Goal: Task Accomplishment & Management: Manage account settings

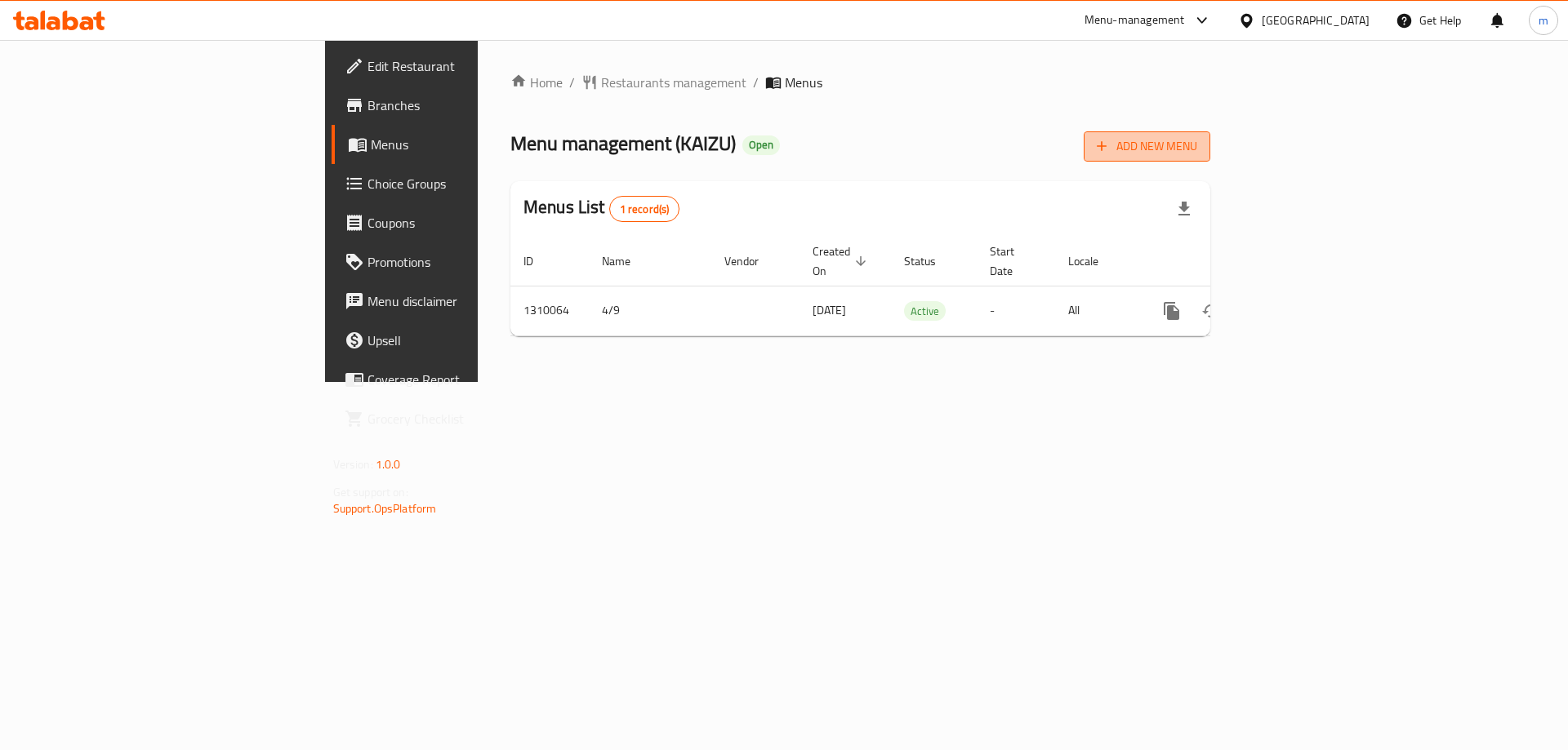
click at [1197, 146] on span "Add New Menu" at bounding box center [1146, 146] width 101 height 20
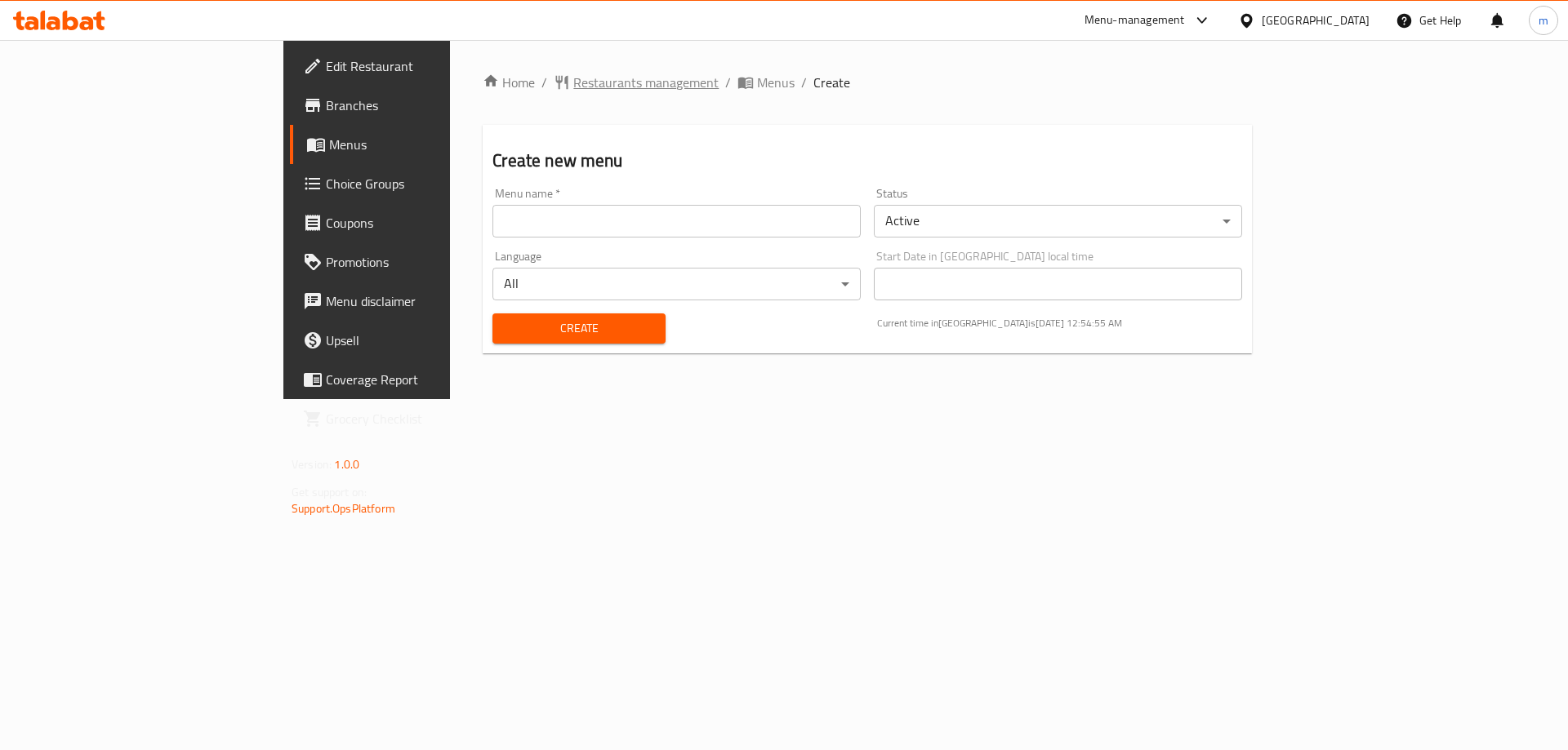
click at [573, 87] on span "Restaurants management" at bounding box center [646, 82] width 146 height 19
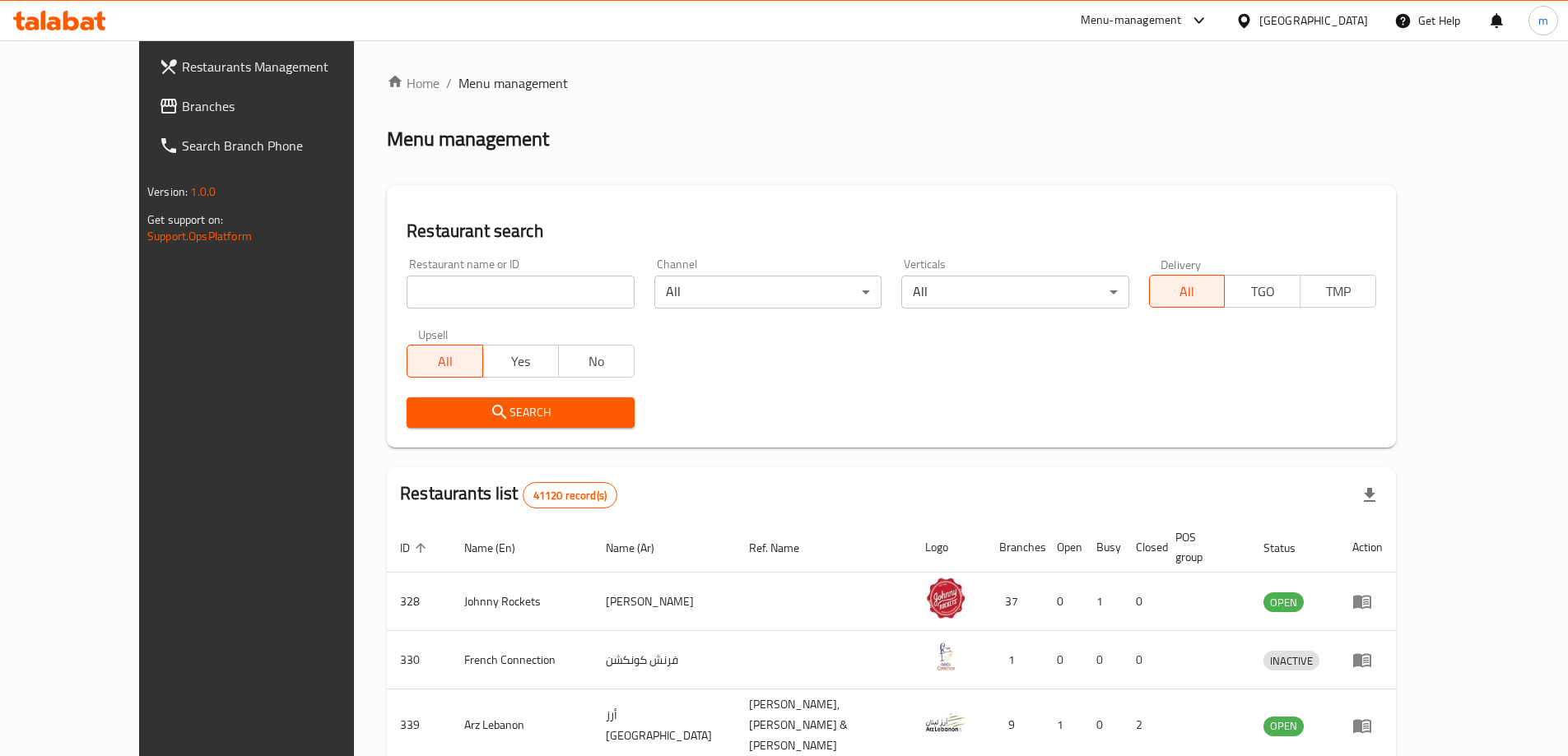
click at [147, 117] on link "Branches" at bounding box center [274, 105] width 255 height 40
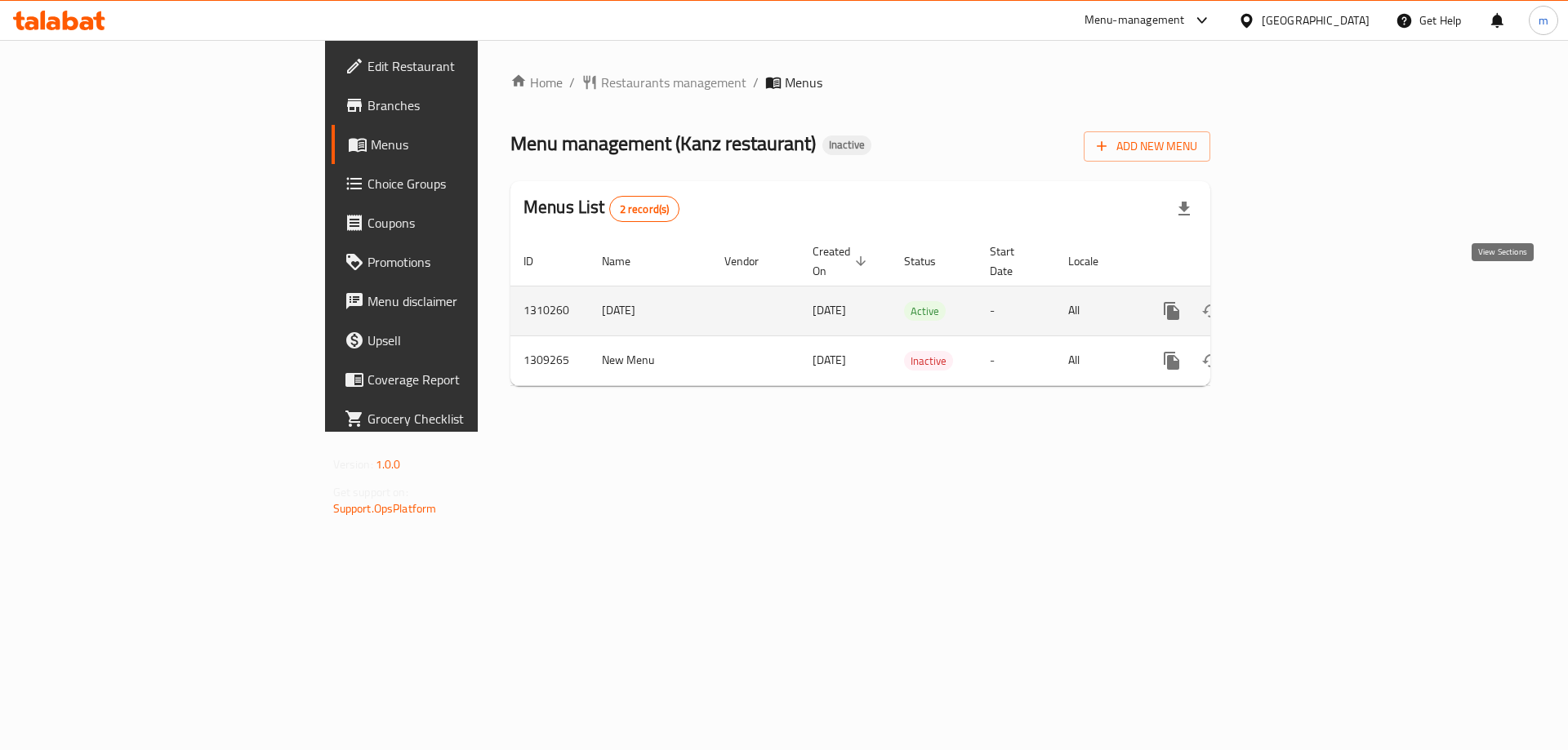
click at [1309, 307] on link "enhanced table" at bounding box center [1289, 311] width 39 height 39
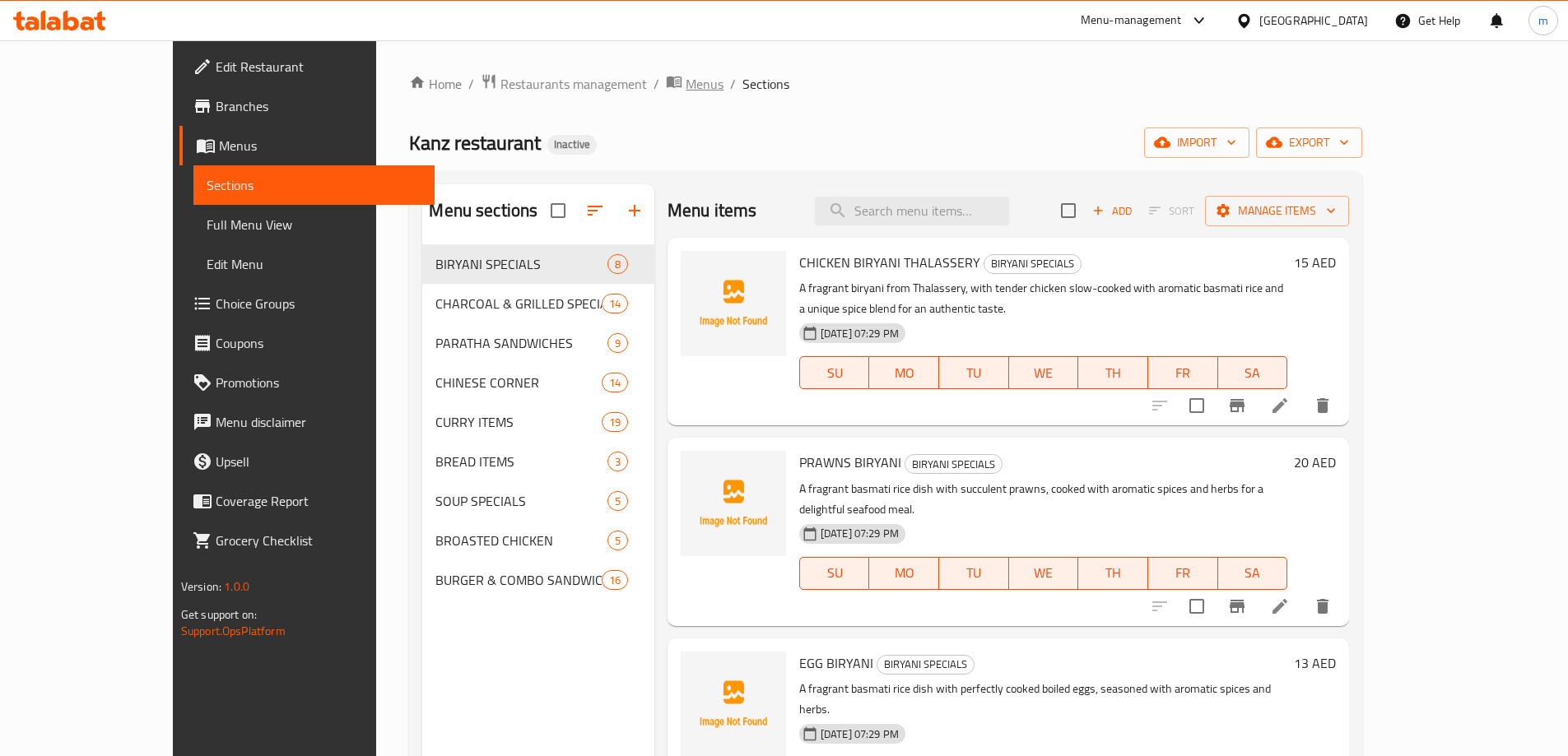
click at [685, 88] on span "Menus" at bounding box center [704, 84] width 38 height 19
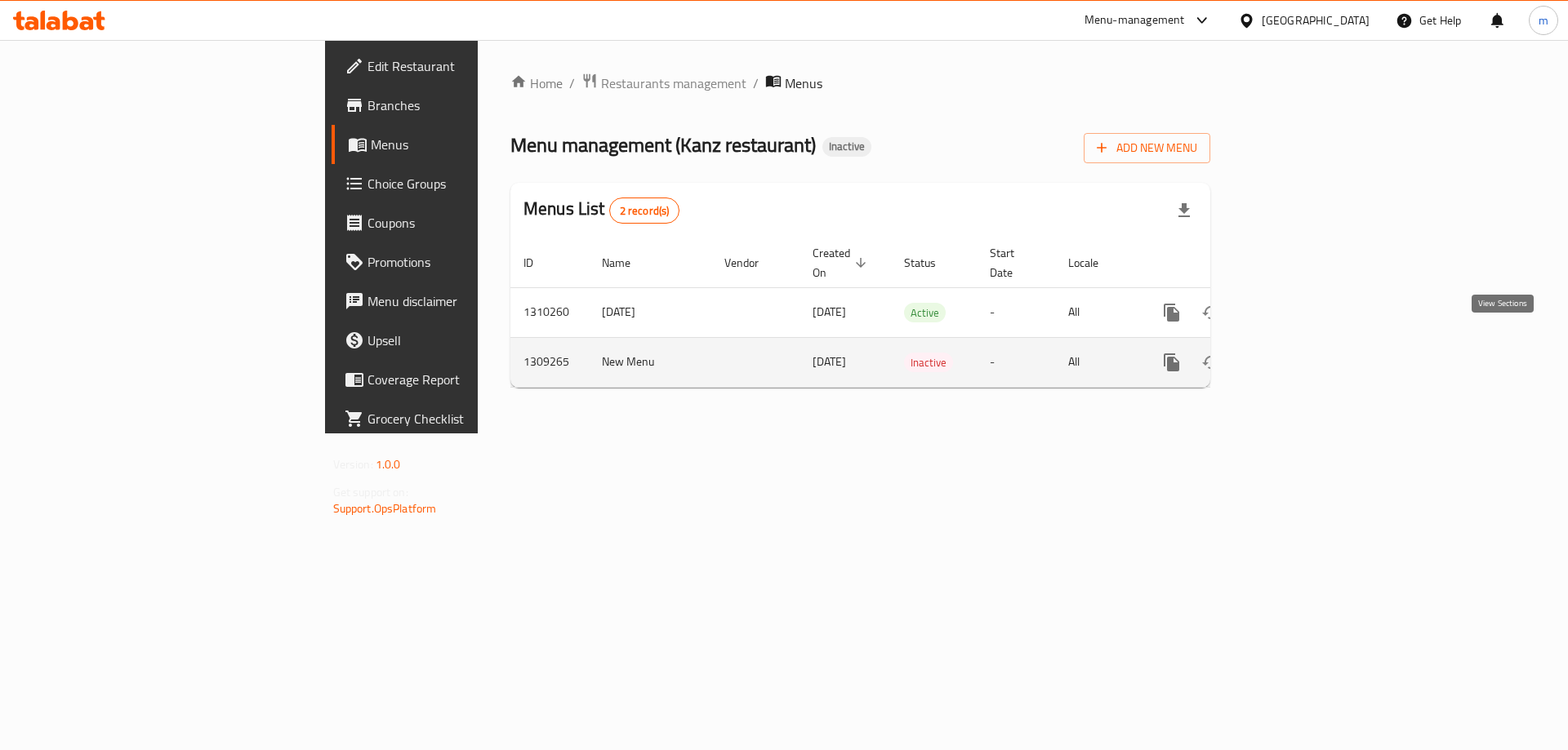
click at [1299, 353] on icon "enhanced table" at bounding box center [1289, 363] width 19 height 19
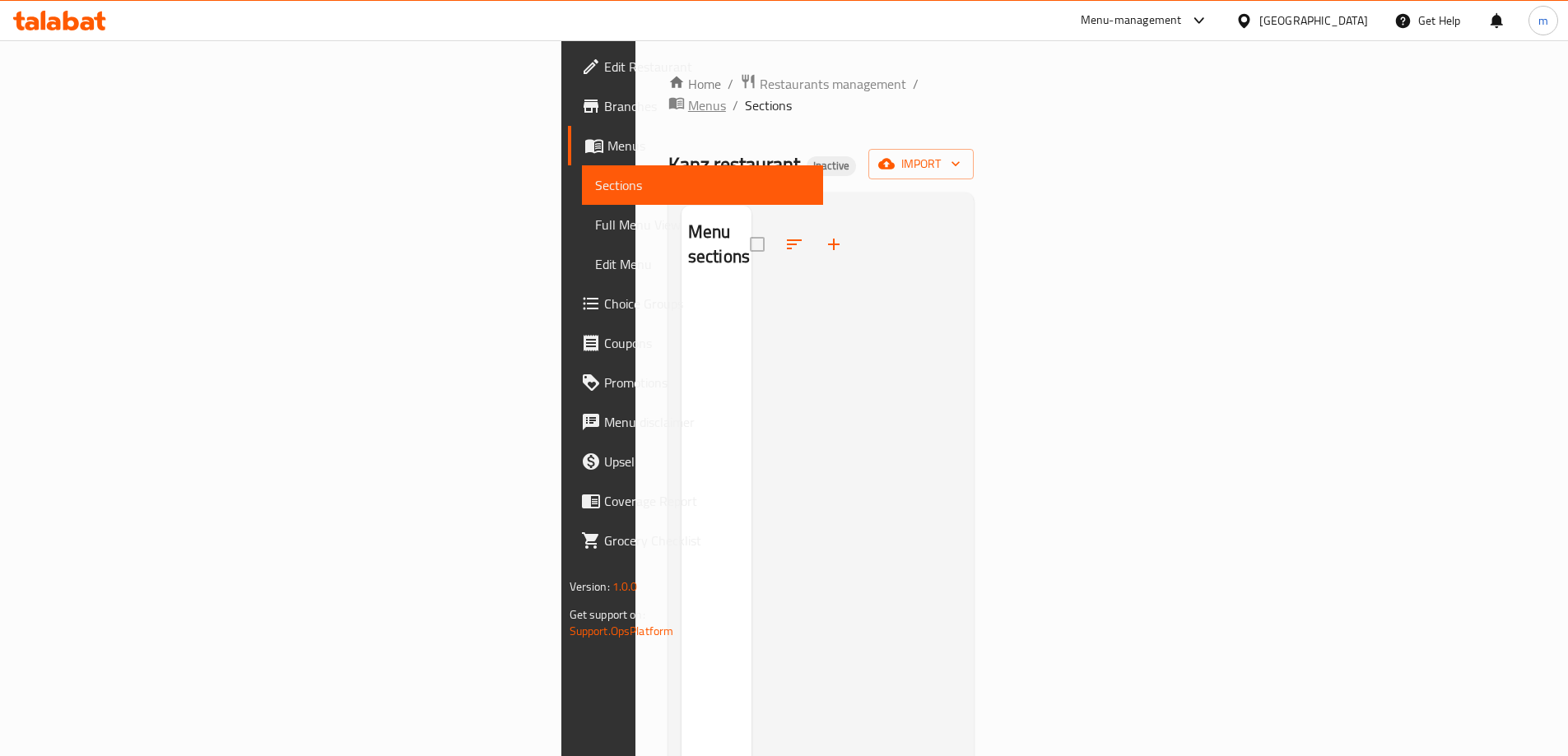
click at [668, 95] on icon "breadcrumb" at bounding box center [676, 102] width 16 height 16
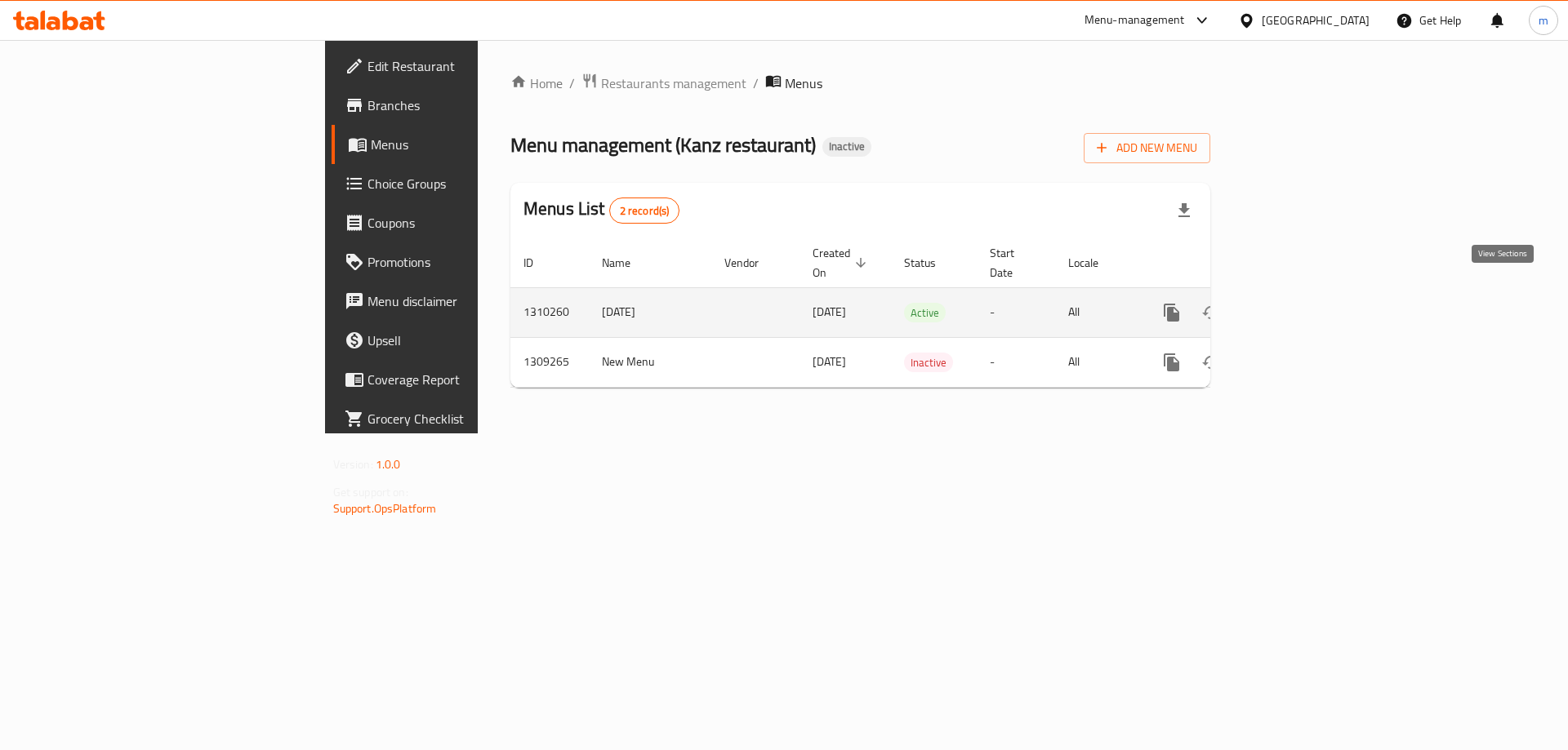
click at [1309, 305] on link "enhanced table" at bounding box center [1289, 313] width 39 height 39
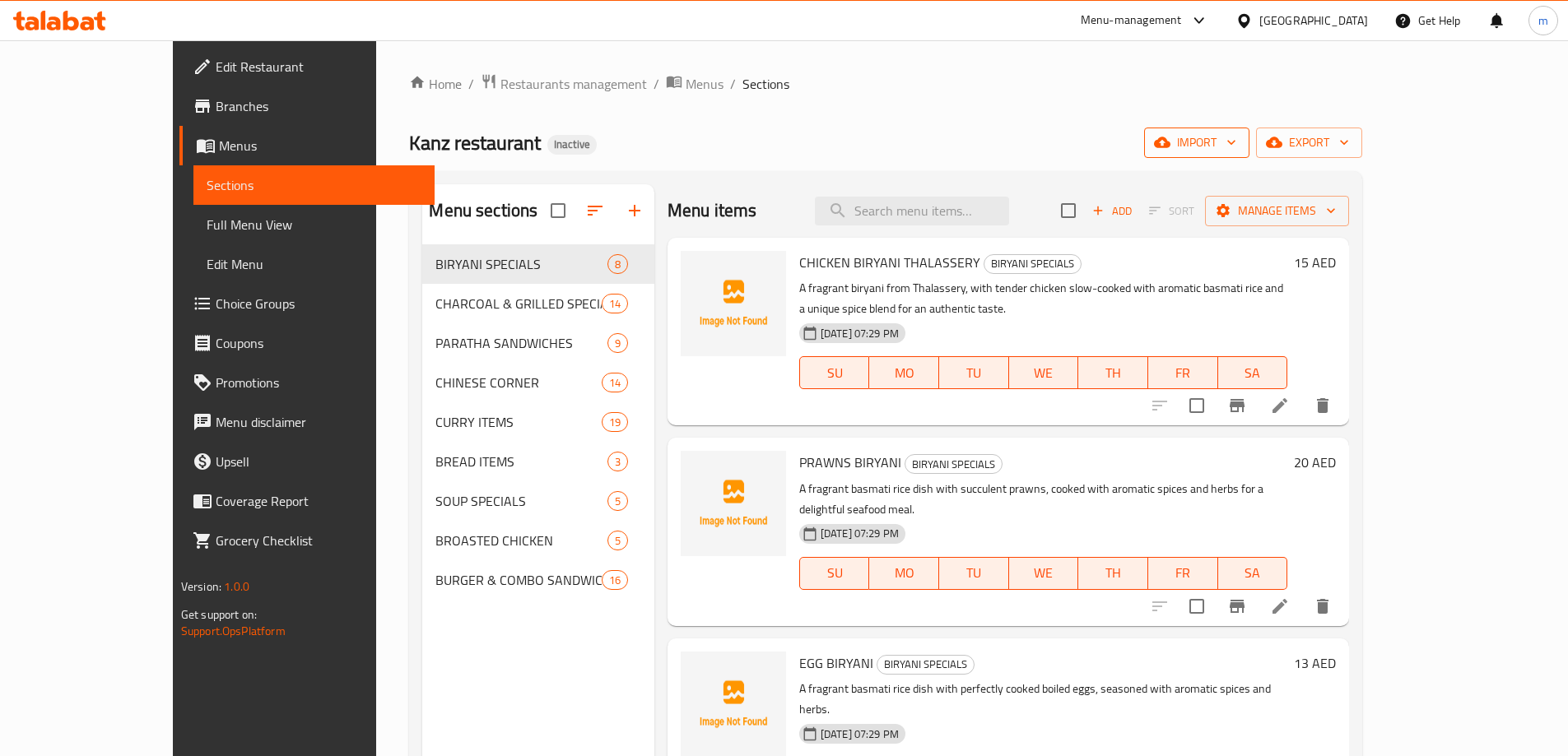
click at [1236, 140] on span "import" at bounding box center [1197, 142] width 79 height 20
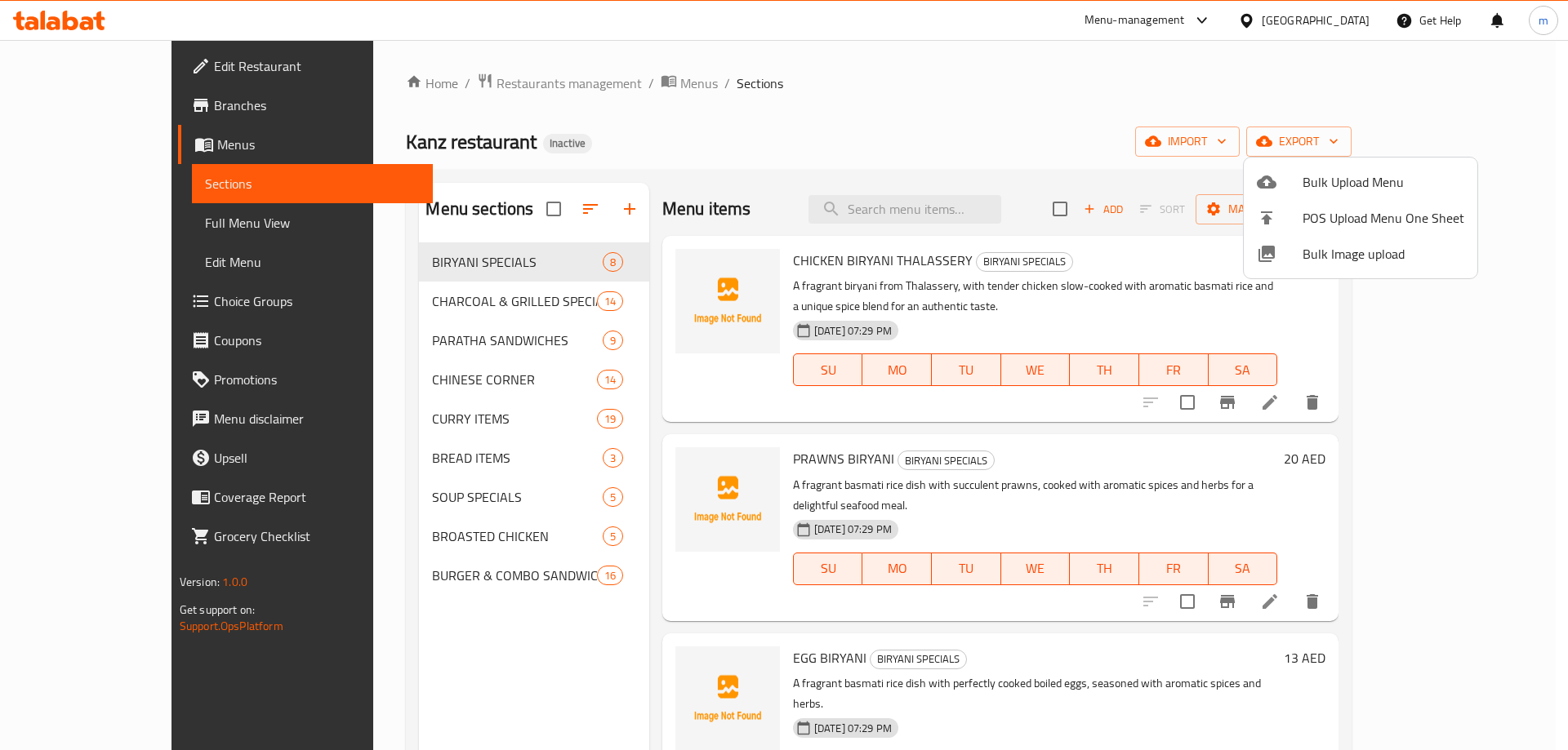
click at [1217, 137] on div at bounding box center [784, 375] width 1568 height 750
